Goal: Information Seeking & Learning: Learn about a topic

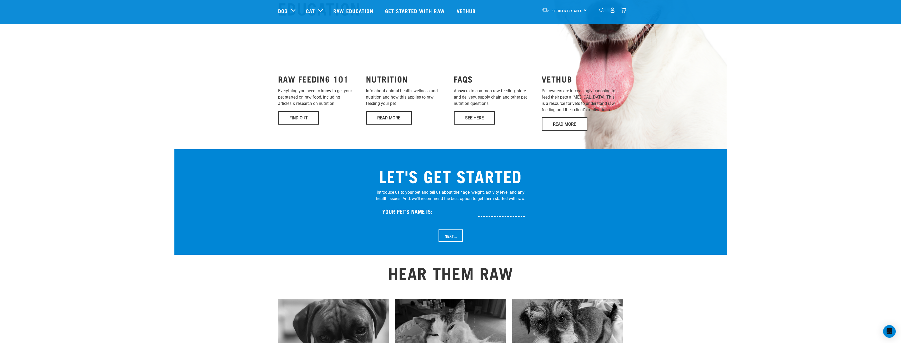
scroll to position [395, 0]
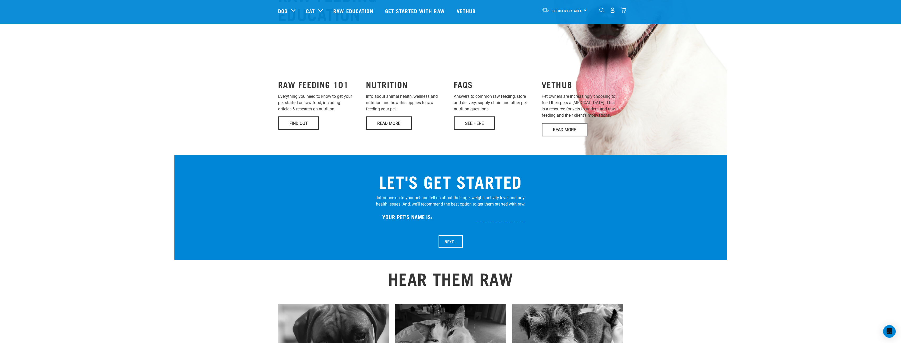
click at [775, 43] on body "WILDLY GOOD NUTRITION Start your pet’s raw journey today – take our quick pet q…" at bounding box center [450, 280] width 901 height 1329
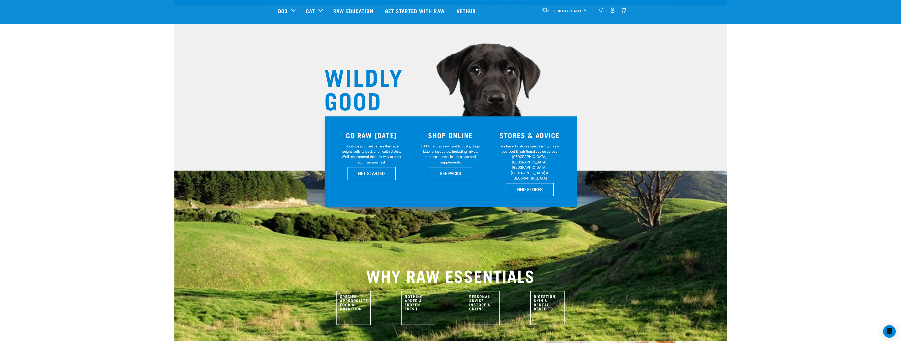
scroll to position [0, 0]
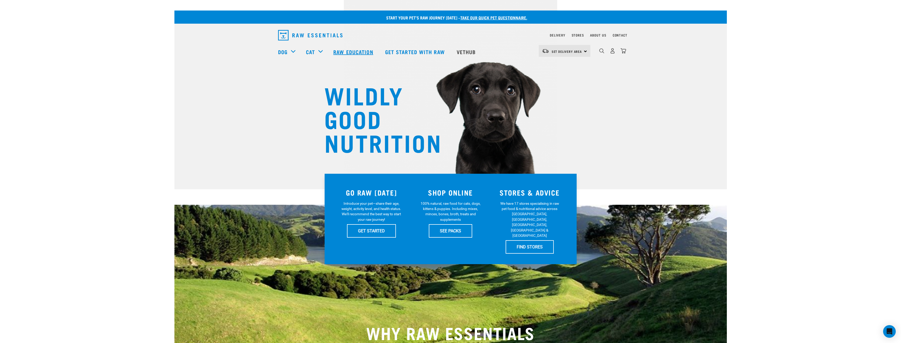
click at [341, 50] on link "Raw Education" at bounding box center [354, 51] width 52 height 21
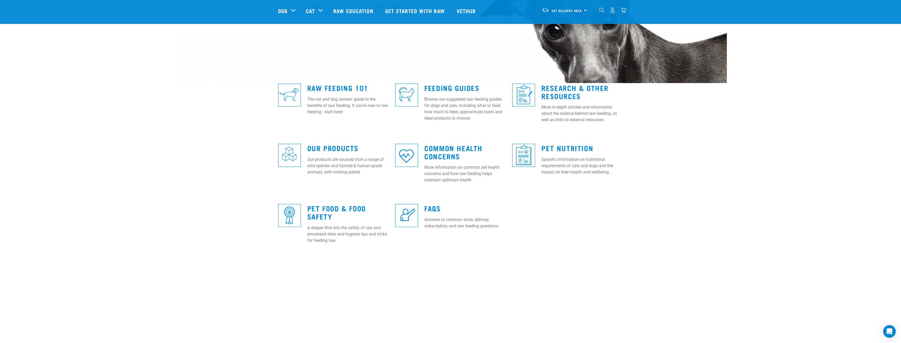
scroll to position [105, 0]
click at [326, 87] on link "Raw Feeding 101" at bounding box center [337, 89] width 61 height 4
click at [453, 91] on link "Feeding Guides" at bounding box center [451, 89] width 55 height 4
